Goal: Browse casually

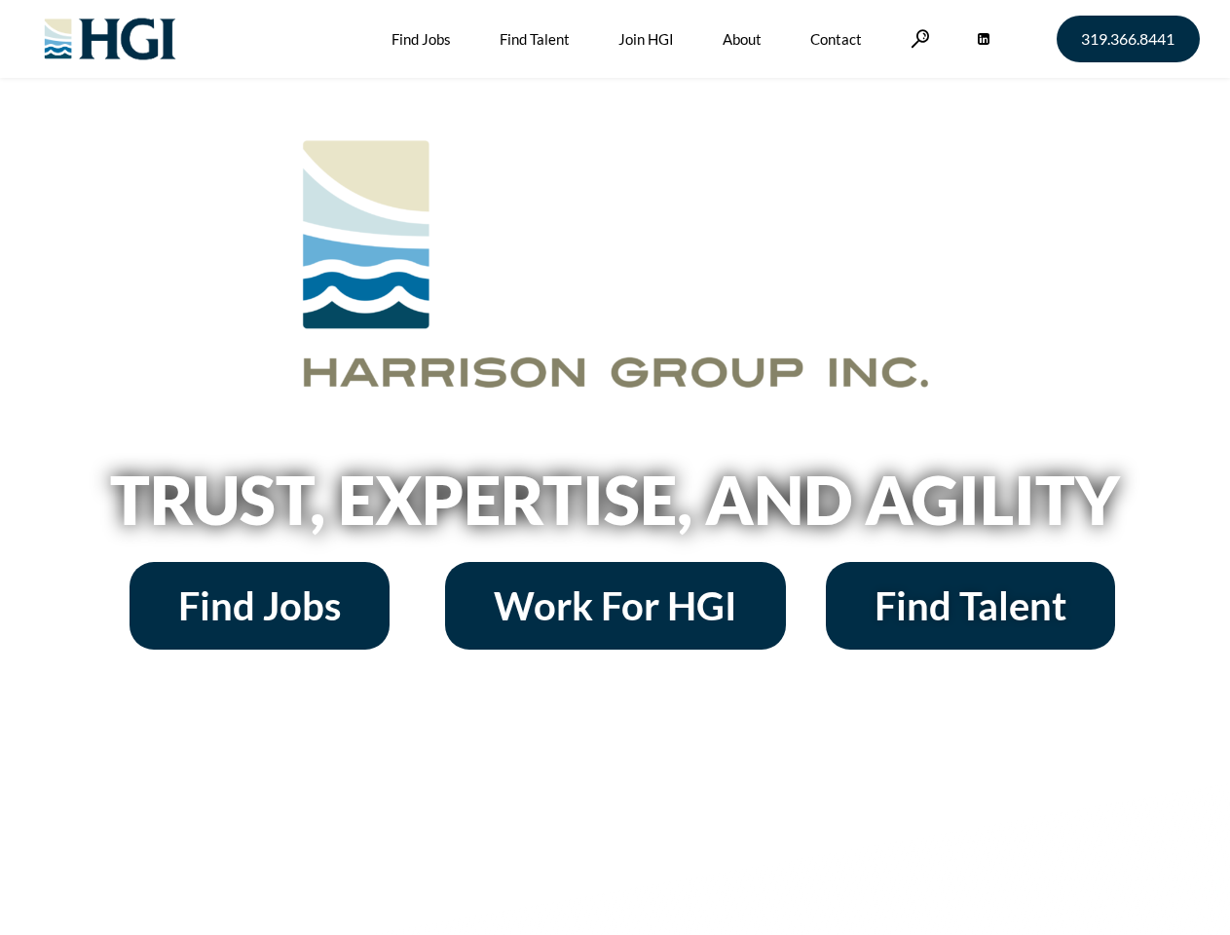
click at [615, 468] on h2 "Trust, Expertise, and Agility" at bounding box center [615, 500] width 1110 height 66
click at [918, 38] on link at bounding box center [920, 38] width 19 height 19
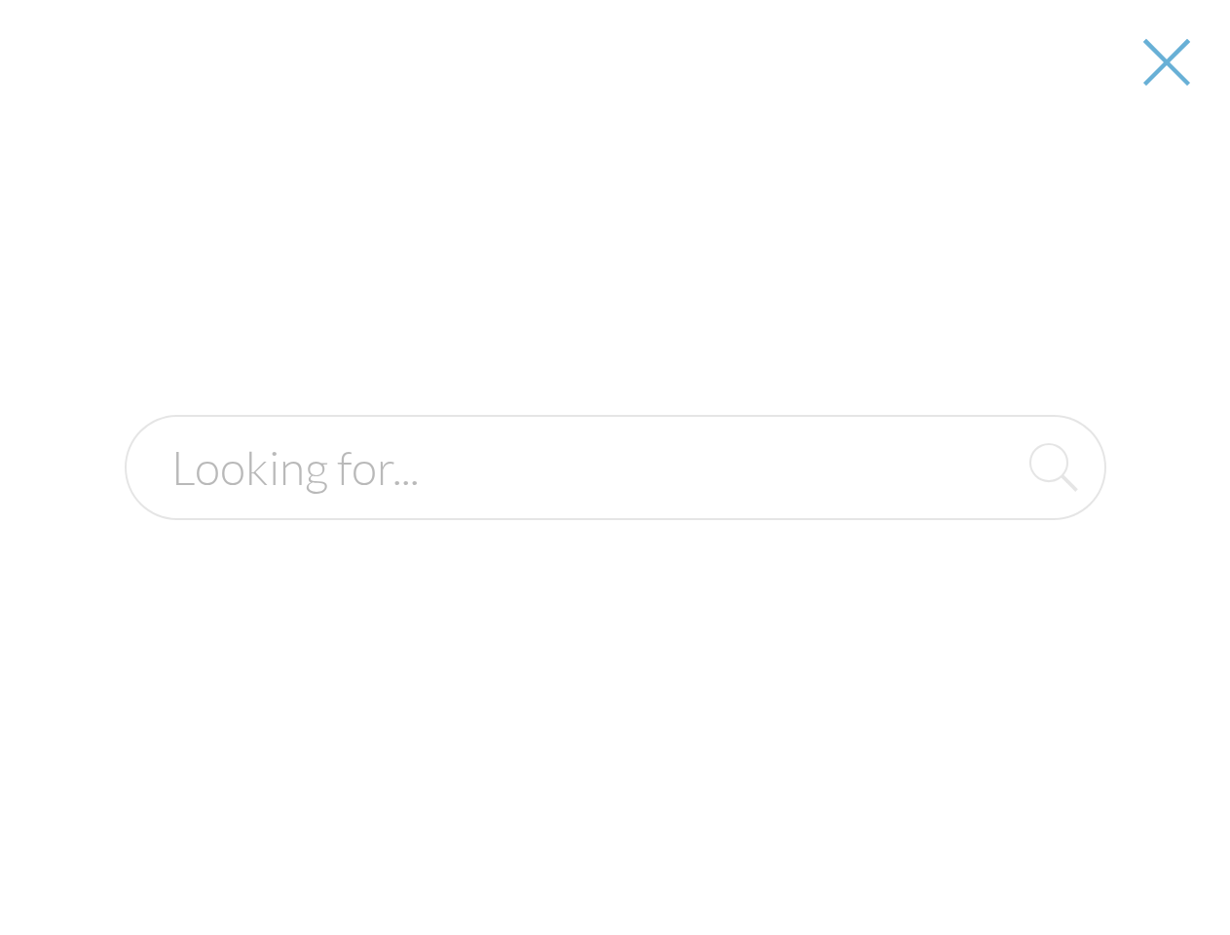
click at [615, 506] on h2 "Trust, Expertise, and Agility" at bounding box center [615, 500] width 1110 height 66
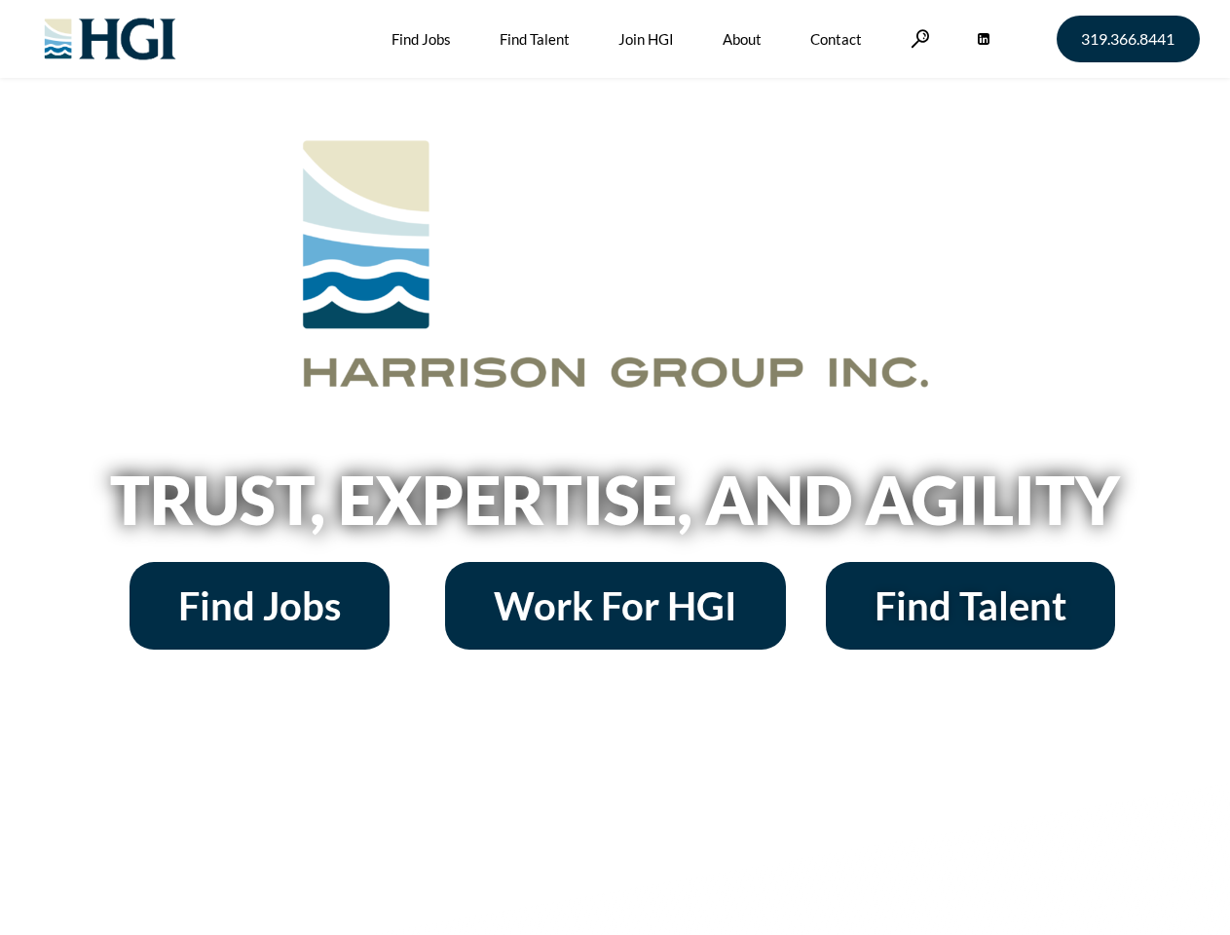
click at [615, 468] on h2 "Trust, Expertise, and Agility" at bounding box center [615, 500] width 1110 height 66
click at [918, 38] on link at bounding box center [920, 38] width 19 height 19
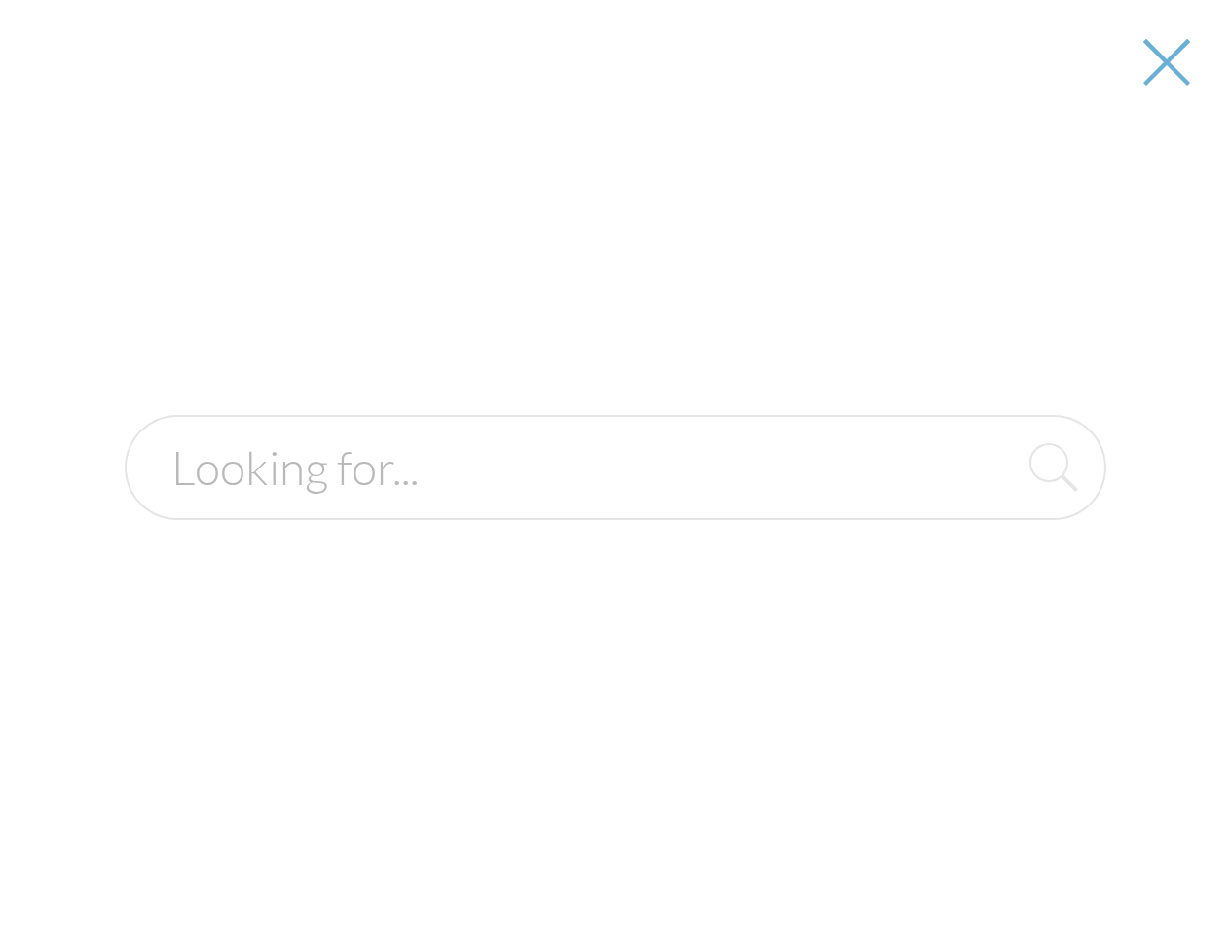
click at [615, 506] on h2 "Trust, Expertise, and Agility" at bounding box center [615, 500] width 1110 height 66
